Goal: Contribute content: Contribute content

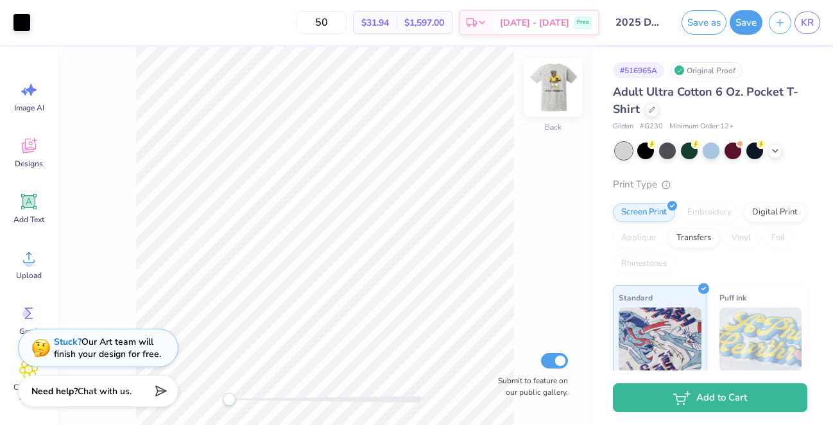
click at [554, 96] on img at bounding box center [553, 87] width 51 height 51
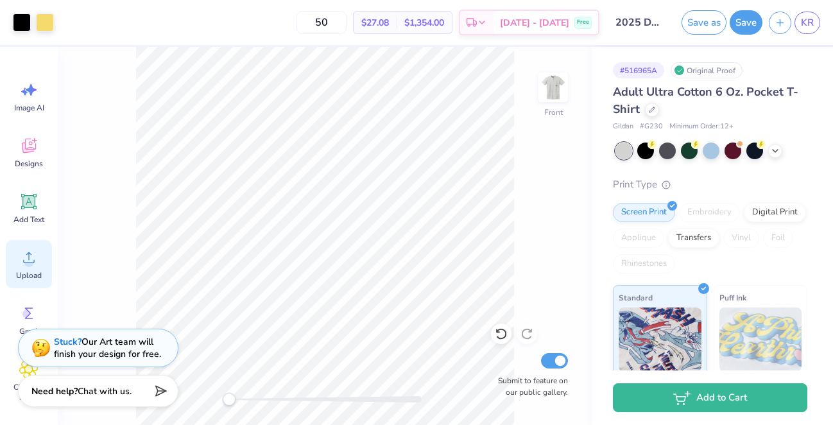
click at [27, 268] on div "Upload" at bounding box center [29, 264] width 46 height 48
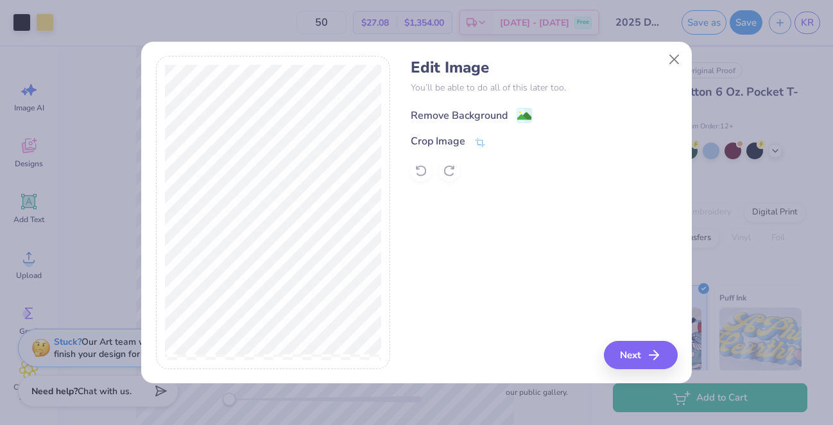
click at [501, 110] on div "Remove Background" at bounding box center [459, 115] width 97 height 15
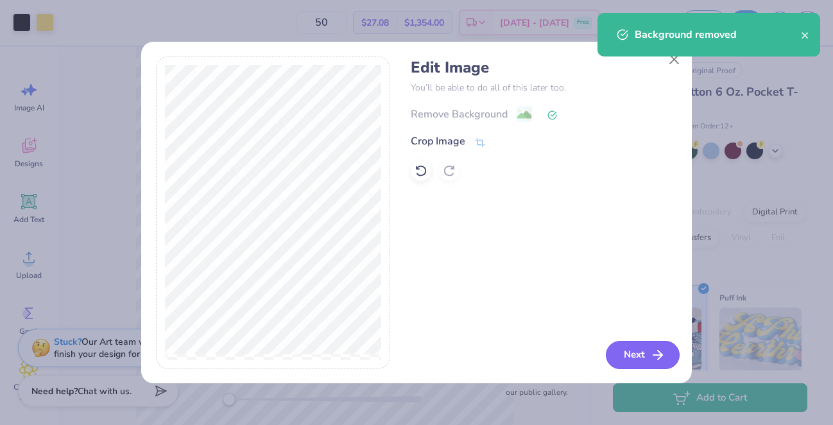
click at [585, 359] on icon "button" at bounding box center [657, 354] width 15 height 15
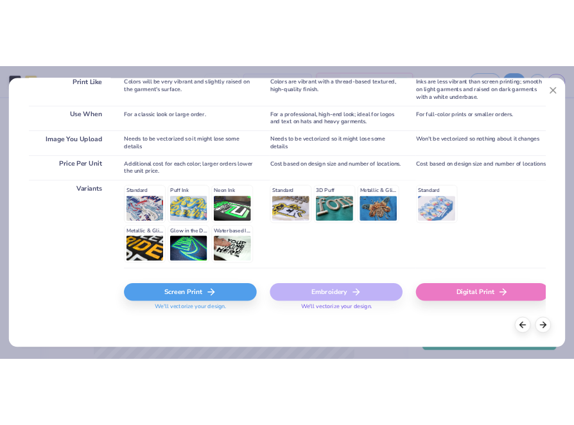
scroll to position [214, 0]
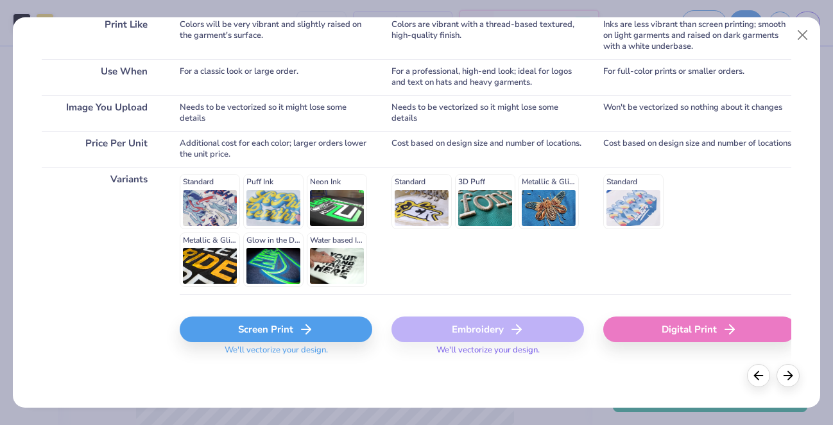
click at [315, 334] on div "Screen Print" at bounding box center [276, 329] width 193 height 26
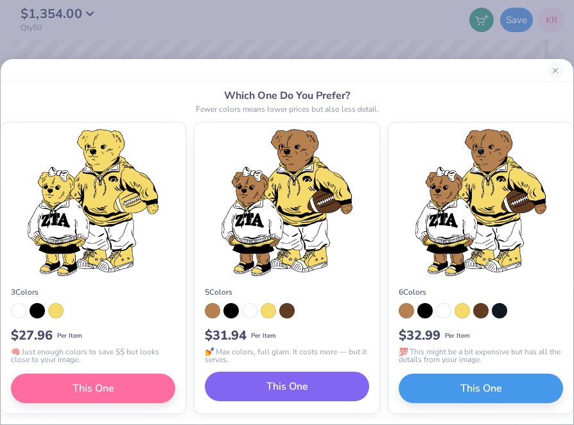
click at [326, 391] on button "This One" at bounding box center [287, 387] width 164 height 30
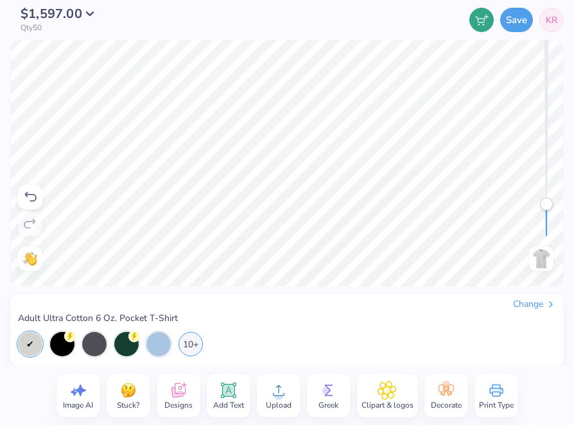
drag, startPoint x: 542, startPoint y: 234, endPoint x: 542, endPoint y: 205, distance: 28.9
click at [542, 208] on div "Accessibility label" at bounding box center [546, 204] width 13 height 13
click at [548, 220] on div "Accessibility label" at bounding box center [546, 219] width 13 height 13
drag, startPoint x: 549, startPoint y: 218, endPoint x: 548, endPoint y: 224, distance: 6.5
click at [548, 224] on div "Accessibility label" at bounding box center [546, 224] width 13 height 13
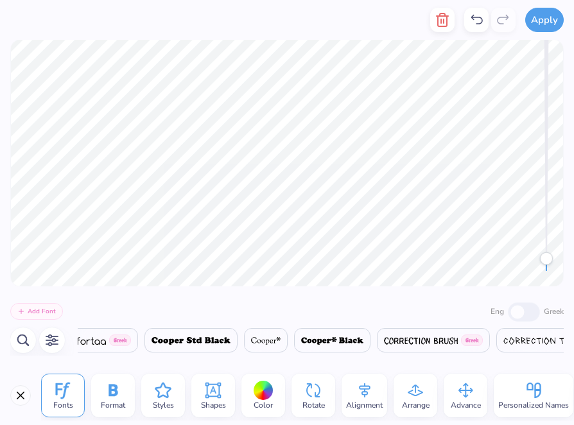
scroll to position [0, 6729]
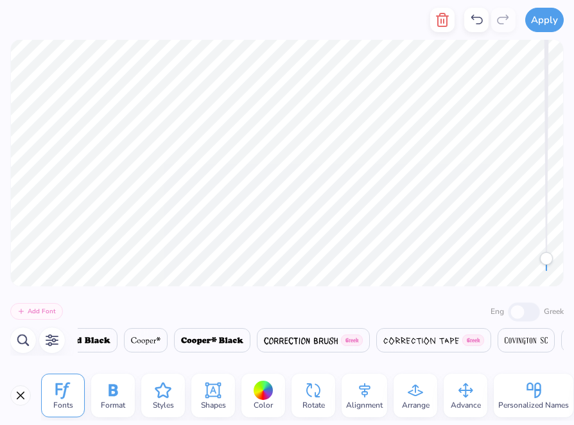
click at [263, 395] on div at bounding box center [264, 391] width 20 height 20
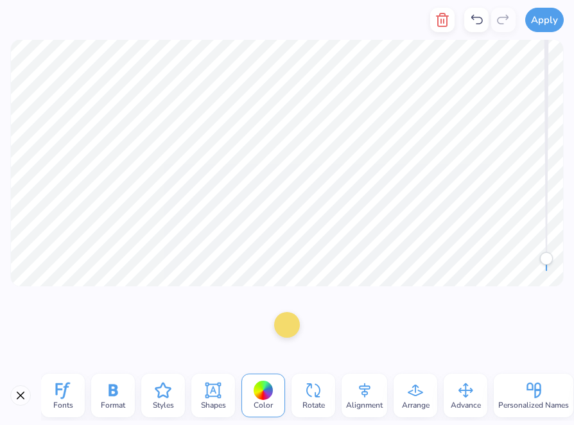
click at [288, 325] on div at bounding box center [287, 325] width 26 height 26
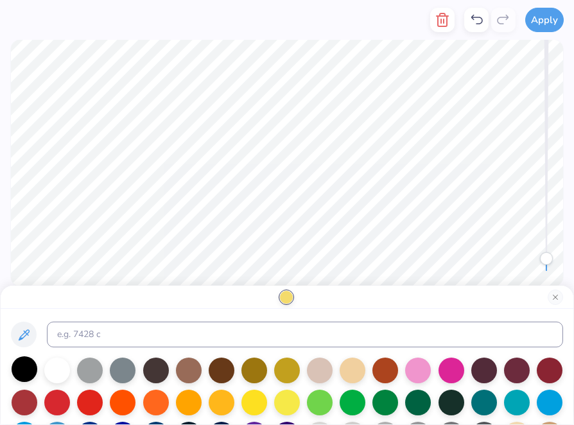
click at [26, 374] on div at bounding box center [25, 369] width 26 height 26
click at [555, 297] on button "Close" at bounding box center [555, 297] width 15 height 15
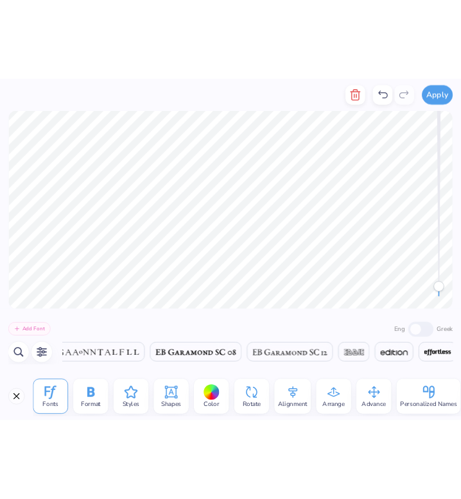
scroll to position [0, 12132]
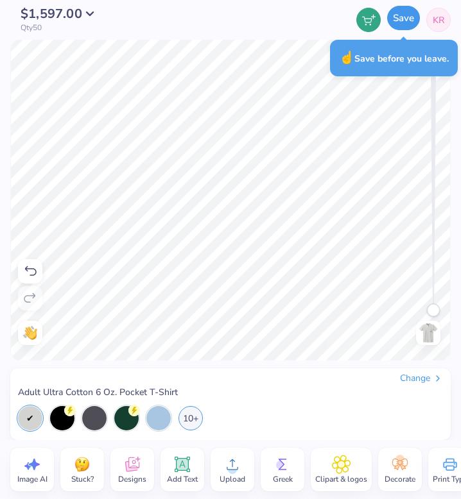
click at [403, 16] on button "Save" at bounding box center [403, 18] width 33 height 24
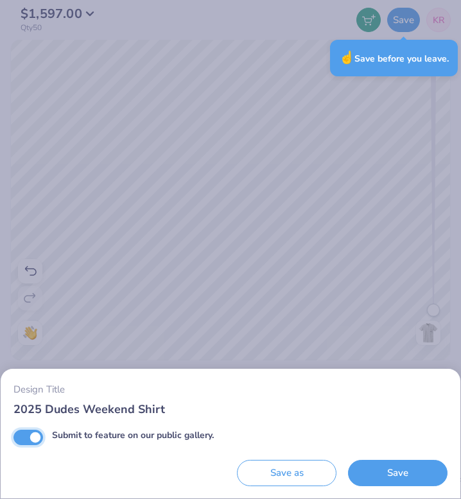
click at [37, 424] on input "Submit to feature on our public gallery." at bounding box center [28, 437] width 30 height 15
checkbox input "false"
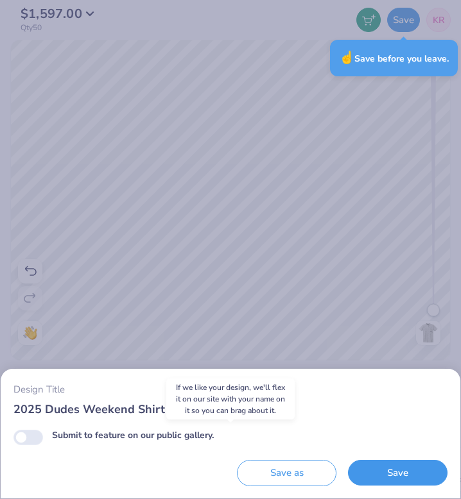
click at [406, 424] on button "Save" at bounding box center [397, 473] width 99 height 26
